Goal: Transaction & Acquisition: Download file/media

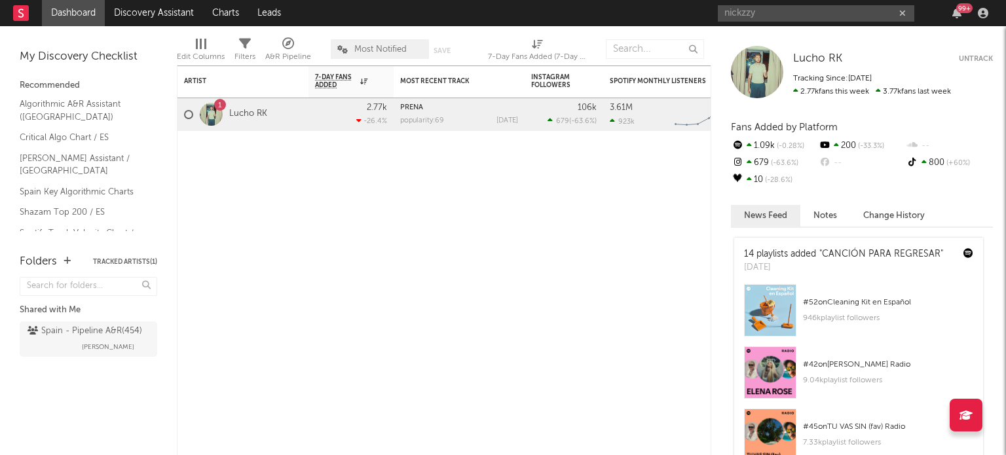
type input "nickzzy"
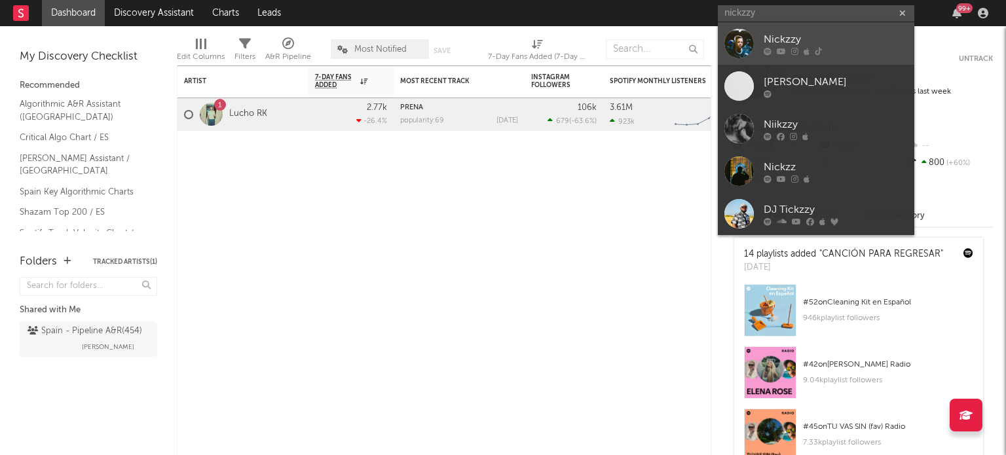
click at [740, 48] on div at bounding box center [739, 43] width 29 height 29
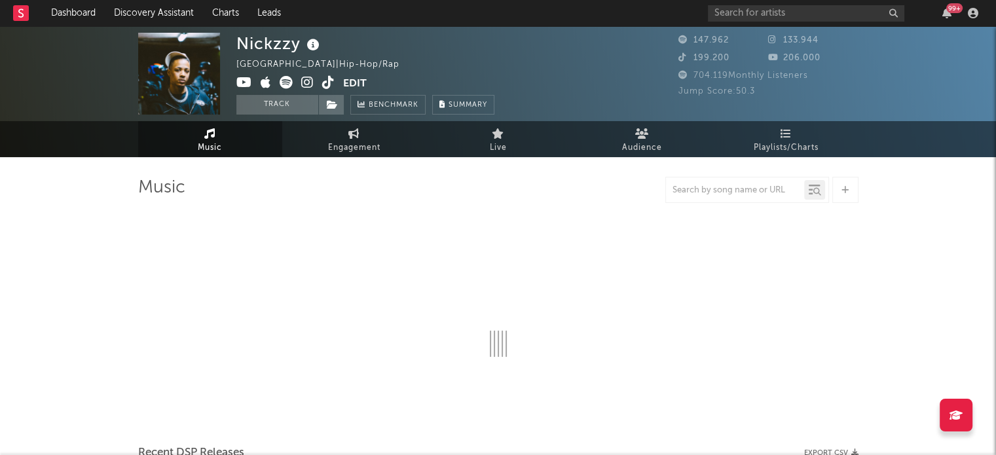
select select "6m"
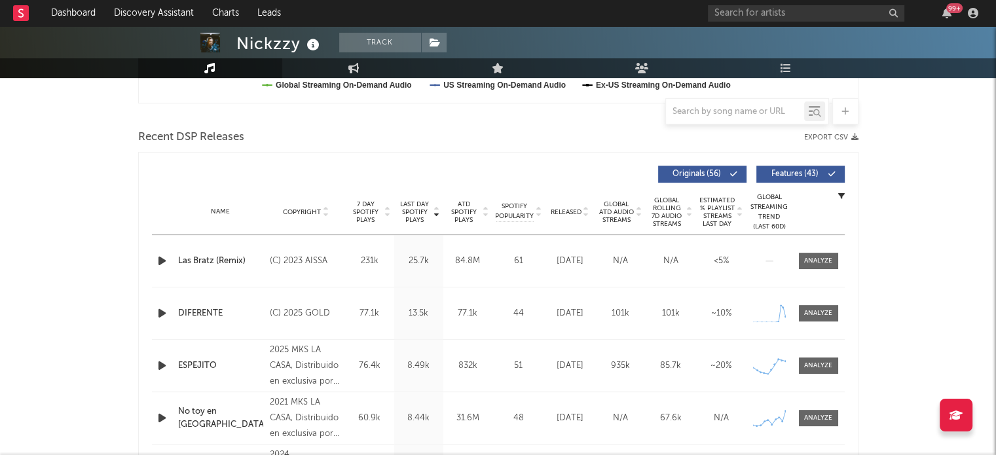
scroll to position [385, 0]
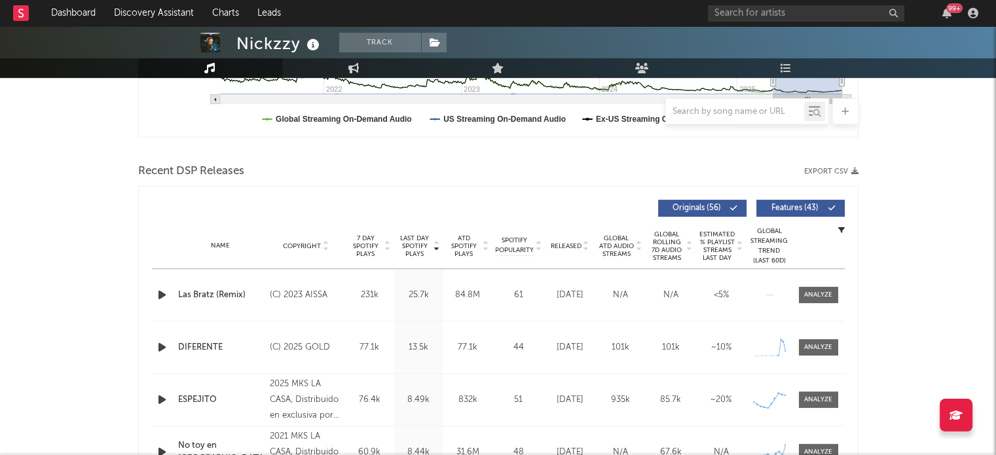
click at [826, 164] on div "Recent DSP Releases Export CSV" at bounding box center [498, 172] width 721 height 22
click at [828, 171] on button "Export CSV" at bounding box center [832, 172] width 54 height 8
